Goal: Complete application form

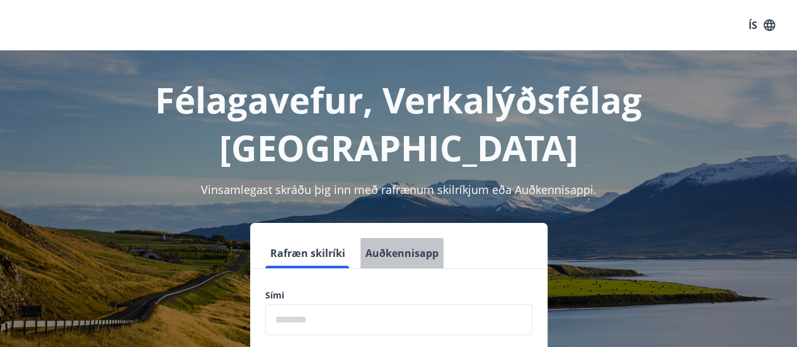
click at [389, 238] on button "Auðkennisapp" at bounding box center [401, 253] width 83 height 30
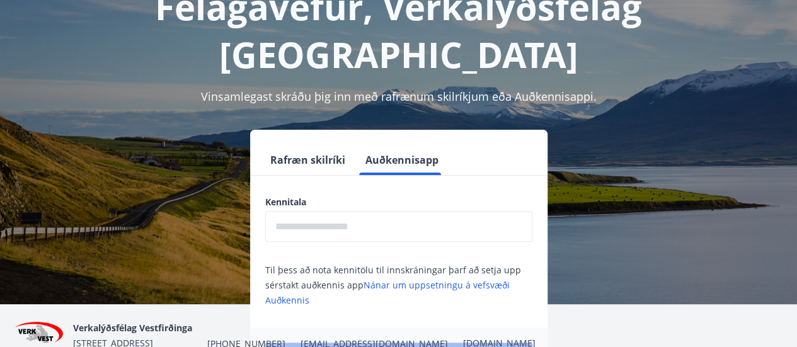
scroll to position [96, 0]
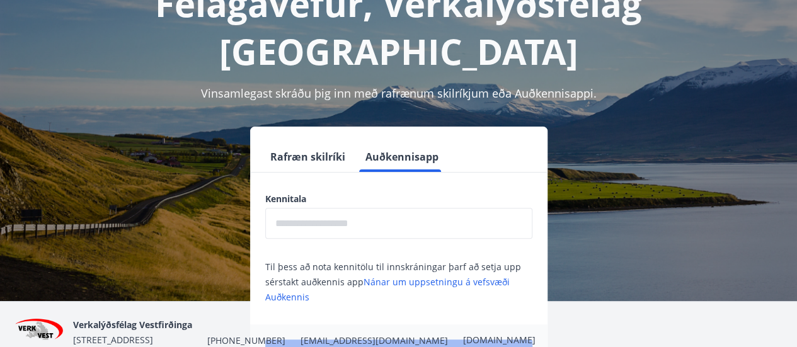
click at [338, 208] on input "text" at bounding box center [398, 223] width 267 height 31
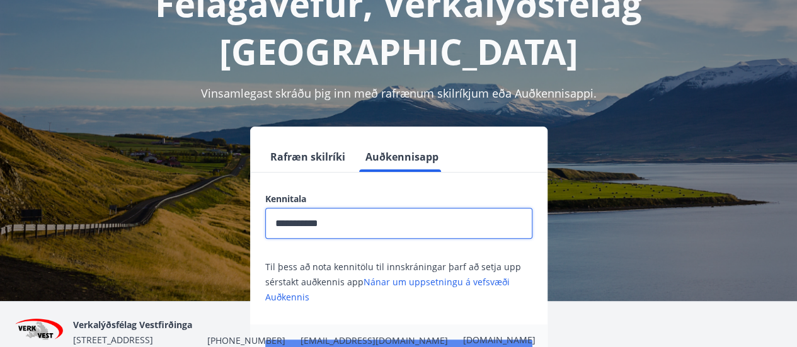
type input "**********"
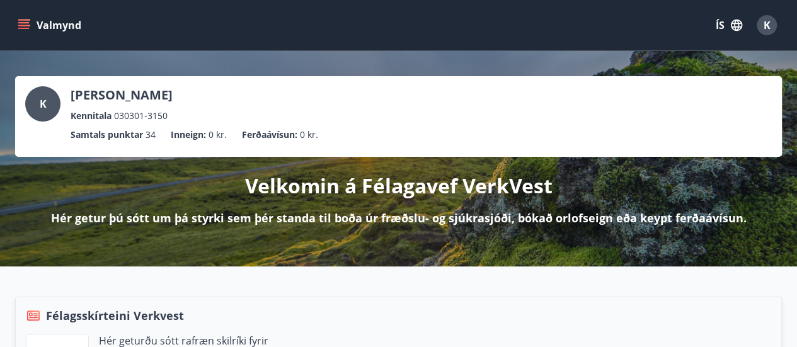
click at [726, 29] on button "ÍS" at bounding box center [729, 25] width 40 height 23
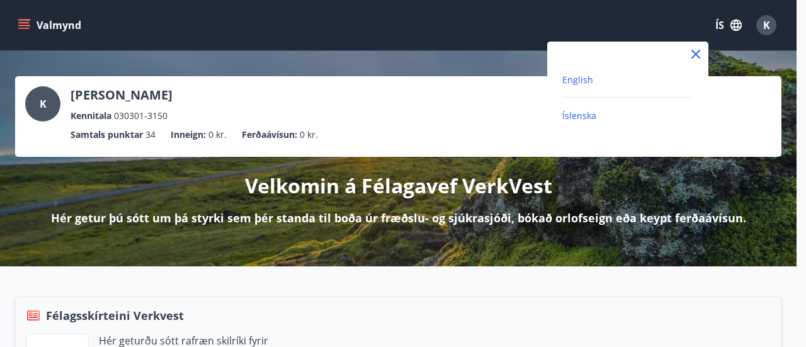
click at [575, 85] on span "English" at bounding box center [578, 80] width 31 height 12
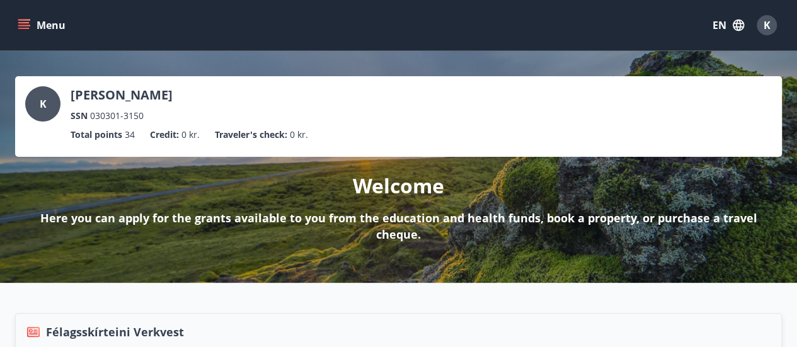
click at [28, 23] on icon "menu" at bounding box center [23, 22] width 11 height 1
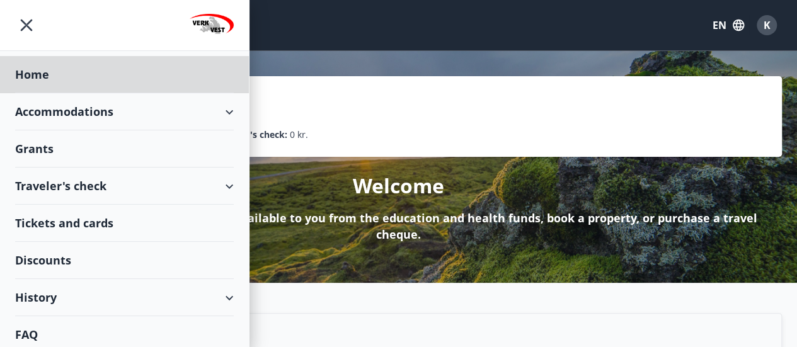
click at [50, 150] on div "Grants" at bounding box center [124, 148] width 219 height 37
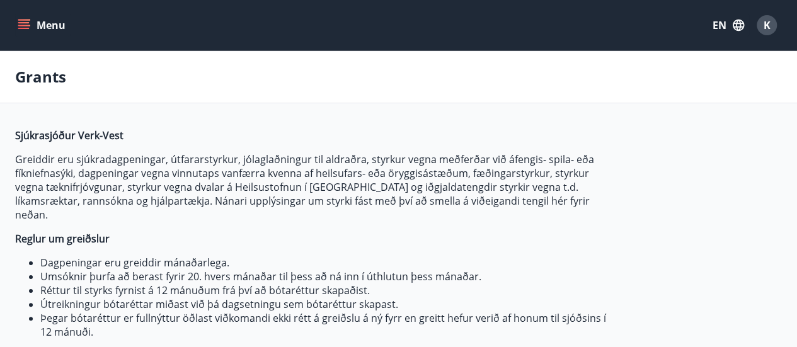
type input "***"
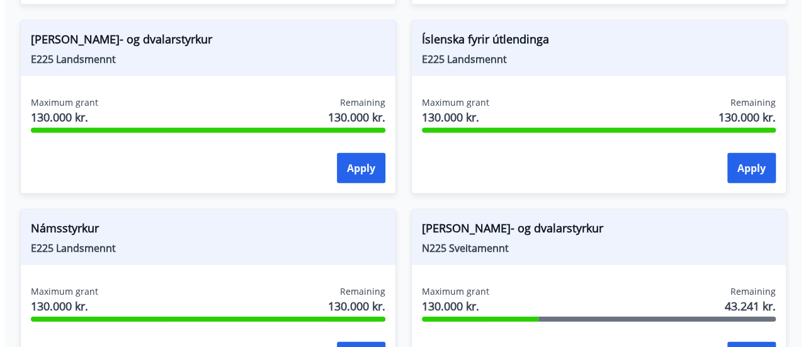
scroll to position [1626, 0]
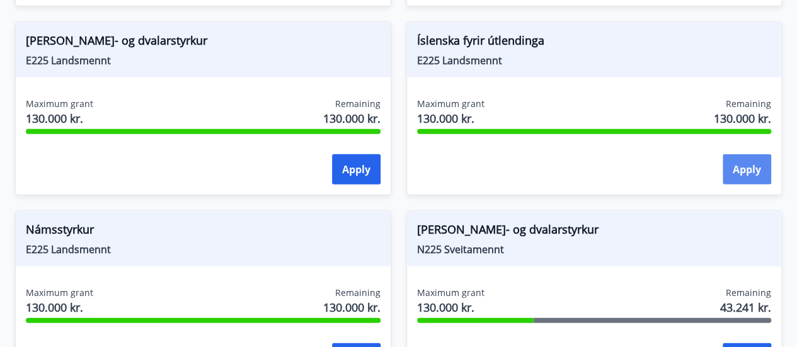
click at [747, 154] on button "Apply" at bounding box center [747, 169] width 49 height 30
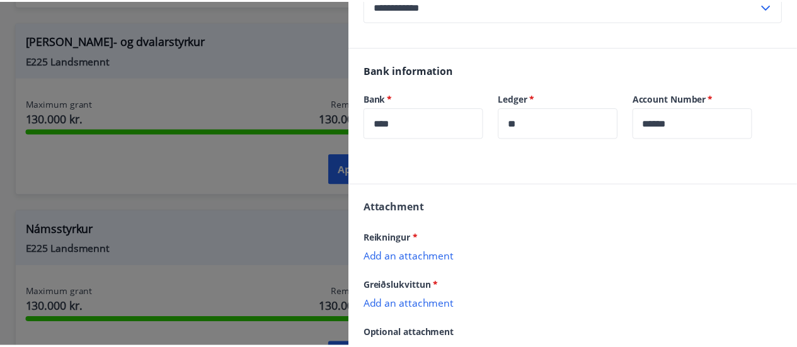
scroll to position [268, 0]
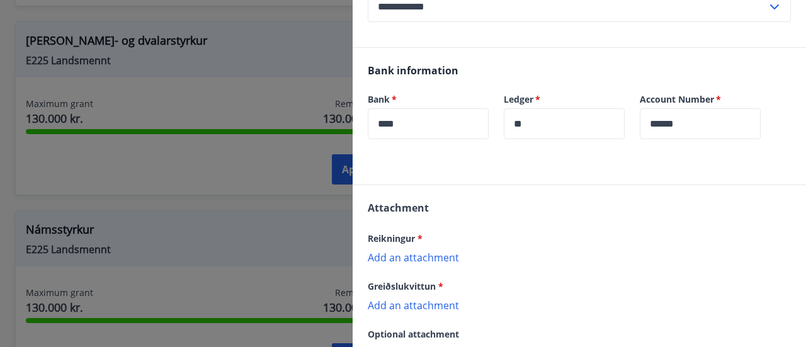
click at [147, 200] on div at bounding box center [403, 173] width 806 height 347
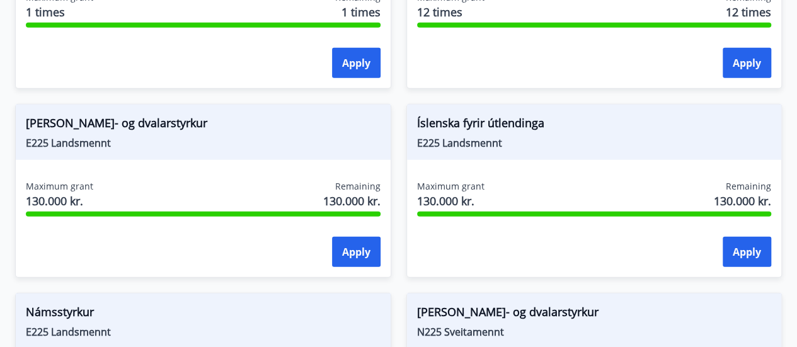
scroll to position [1549, 0]
